Goal: Navigation & Orientation: Find specific page/section

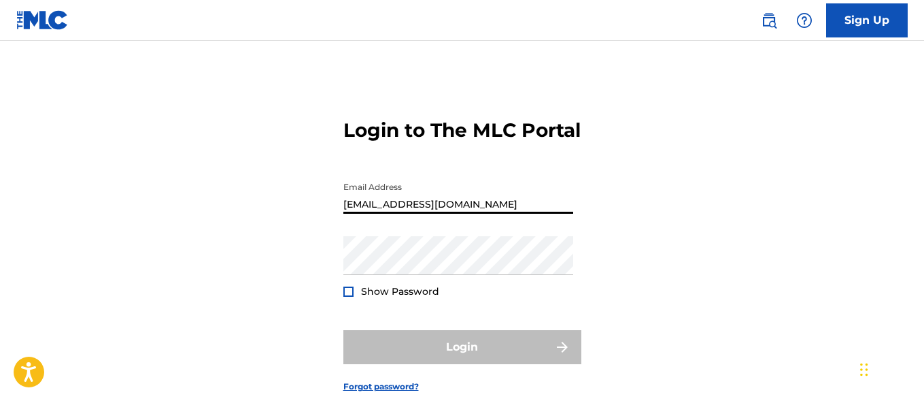
type input "[EMAIL_ADDRESS][DOMAIN_NAME]"
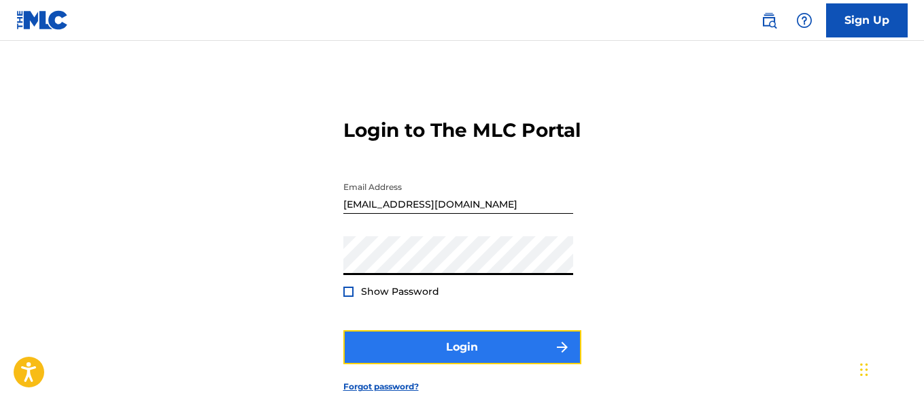
click at [462, 364] on button "Login" at bounding box center [462, 347] width 238 height 34
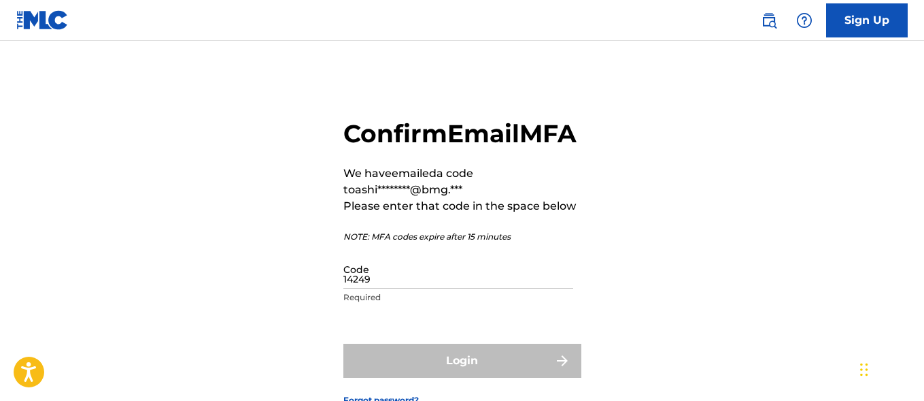
type input "142494"
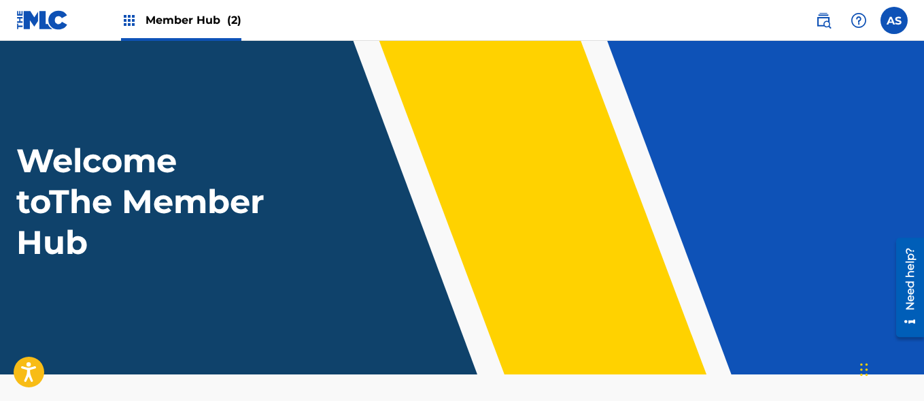
click at [133, 21] on img at bounding box center [129, 20] width 16 height 16
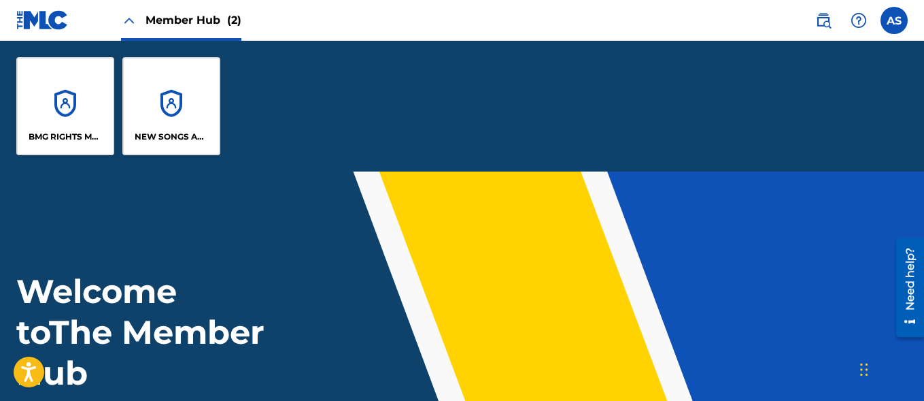
click at [129, 22] on img at bounding box center [129, 20] width 16 height 16
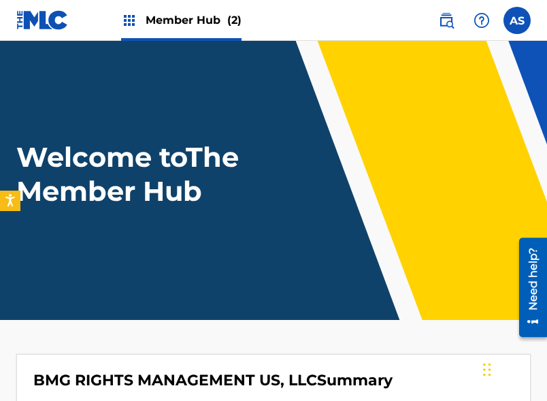
click at [129, 21] on img at bounding box center [129, 20] width 16 height 16
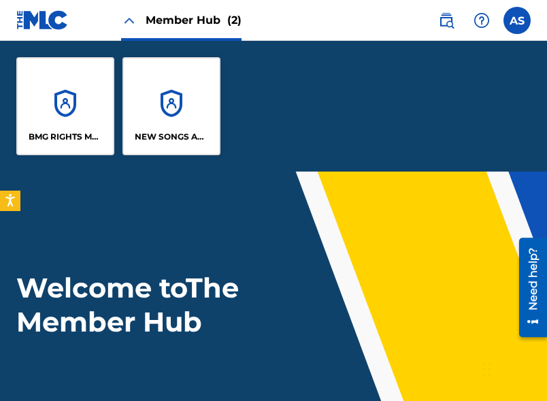
click at [129, 21] on img at bounding box center [129, 20] width 16 height 16
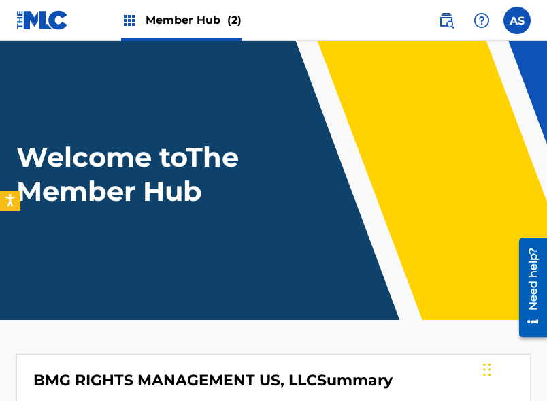
click at [131, 20] on img at bounding box center [129, 20] width 16 height 16
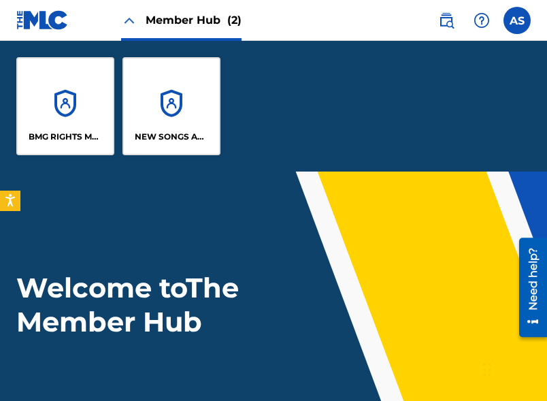
click at [128, 21] on img at bounding box center [129, 20] width 16 height 16
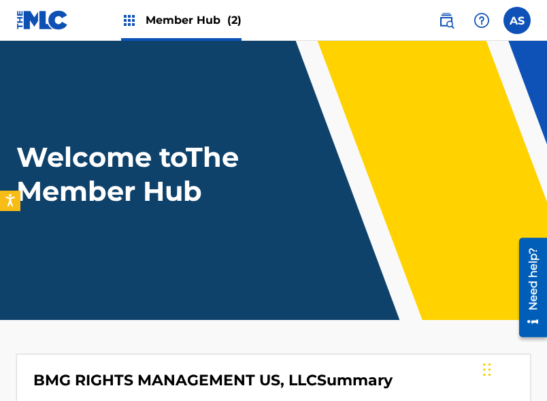
click at [131, 20] on img at bounding box center [129, 20] width 16 height 16
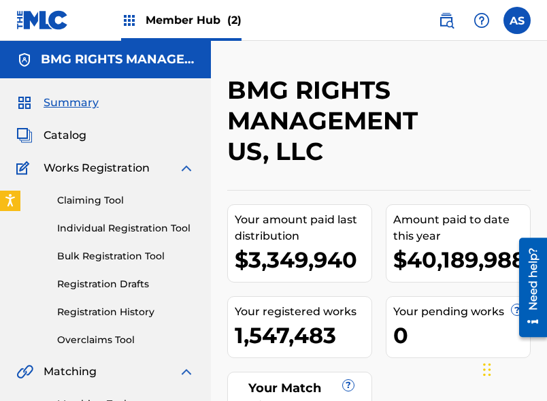
click at [131, 22] on img at bounding box center [129, 20] width 16 height 16
